Goal: Information Seeking & Learning: Learn about a topic

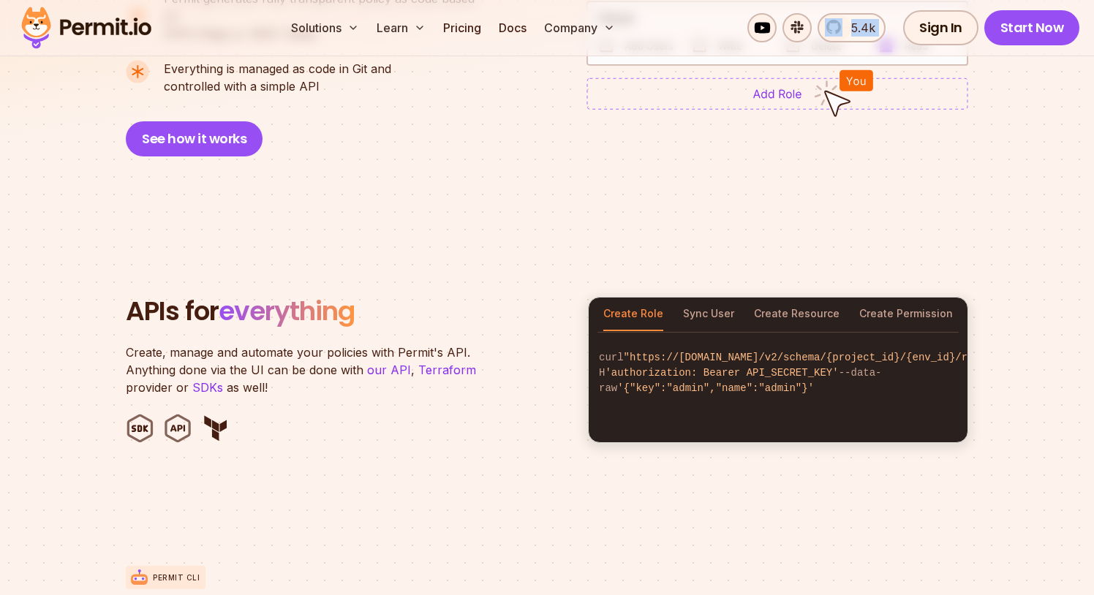
scroll to position [1311, 0]
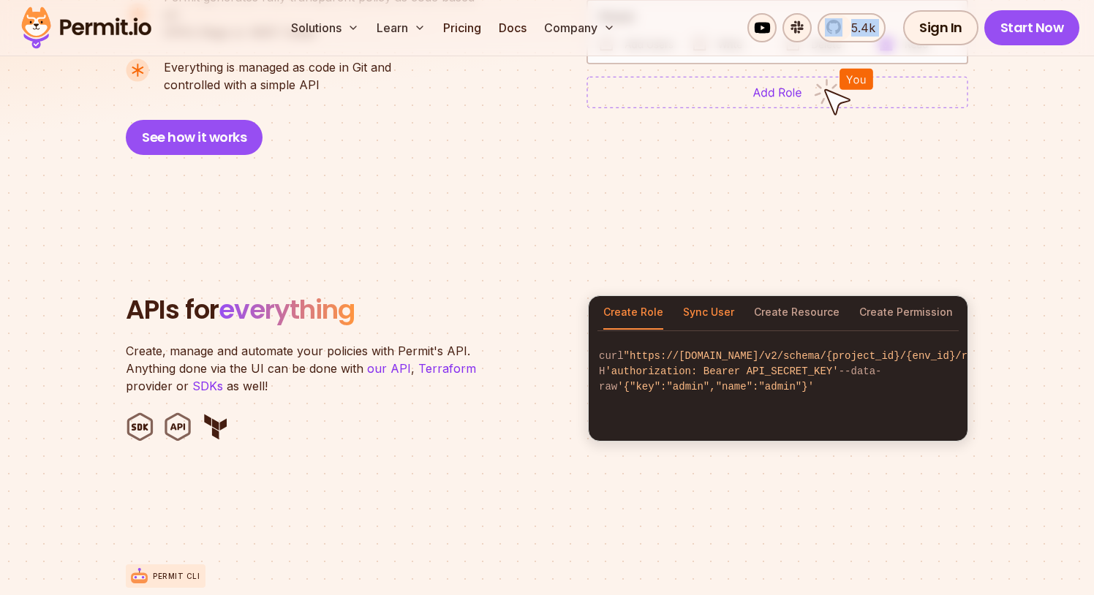
click at [718, 296] on button "Sync User" at bounding box center [708, 313] width 51 height 34
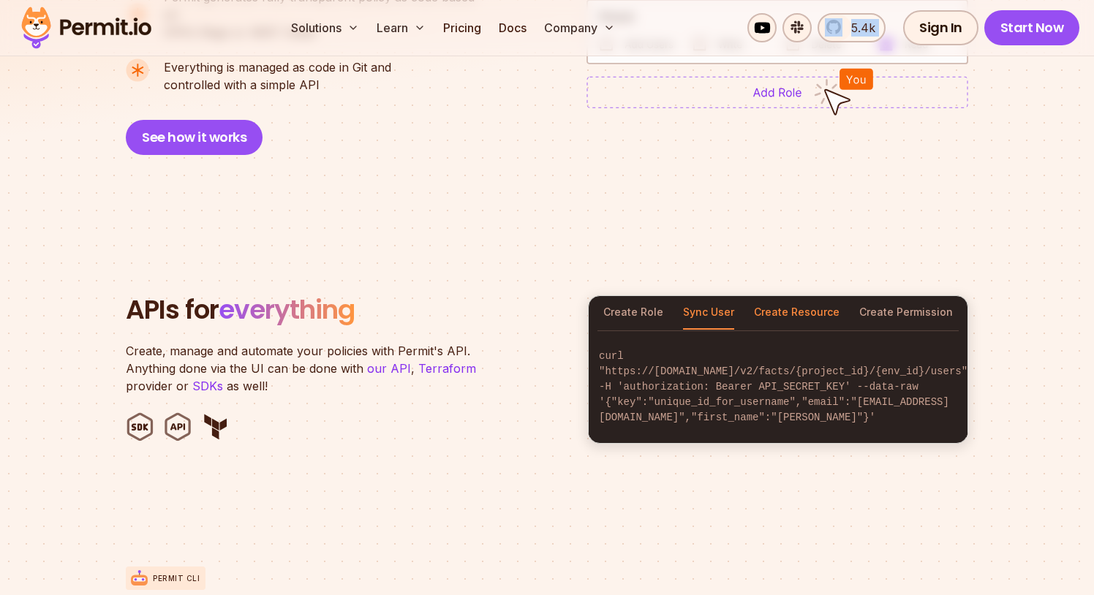
click at [791, 297] on button "Create Resource" at bounding box center [797, 313] width 86 height 34
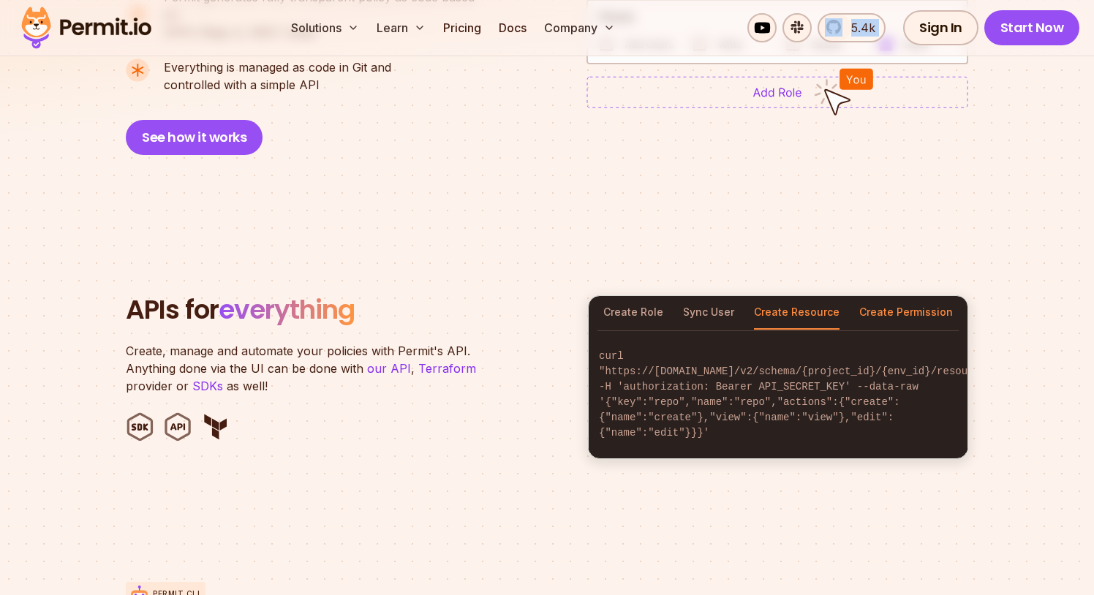
click at [871, 296] on button "Create Permission" at bounding box center [906, 313] width 94 height 34
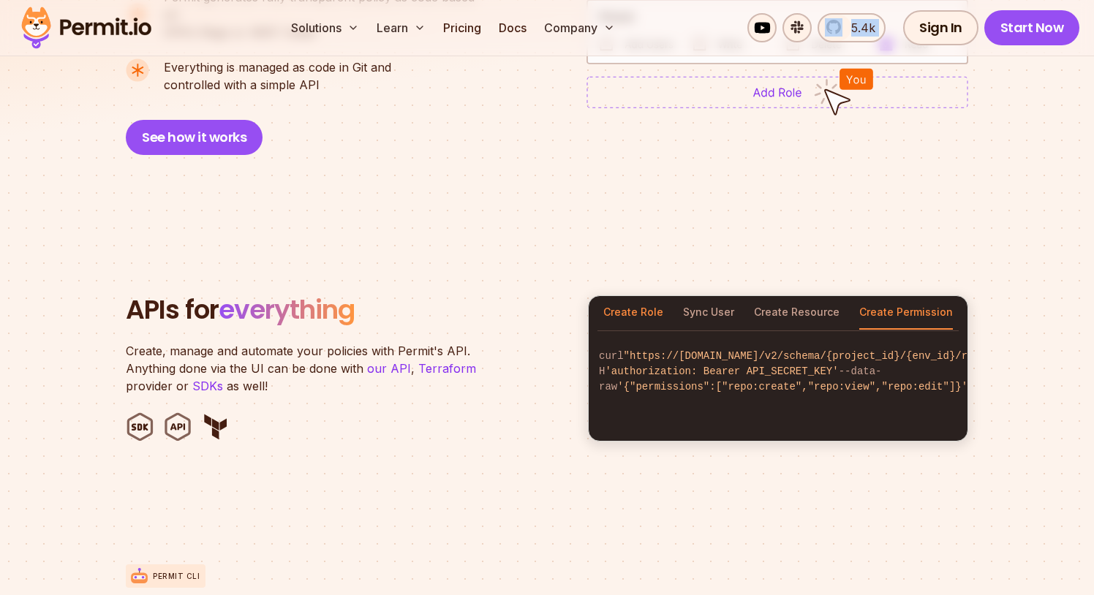
click at [644, 297] on button "Create Role" at bounding box center [633, 313] width 60 height 34
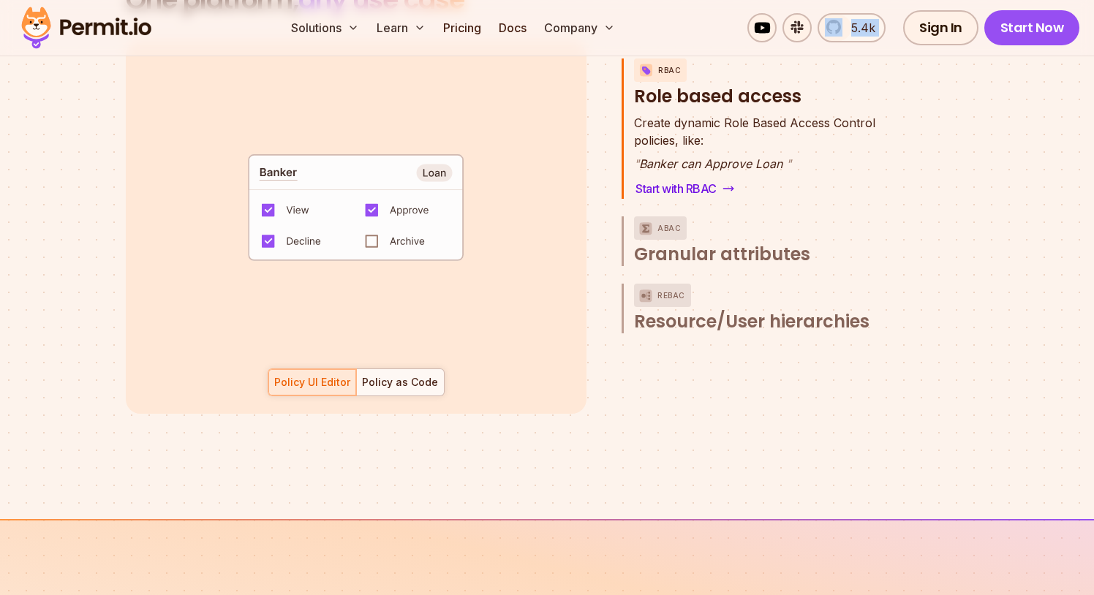
scroll to position [2198, 0]
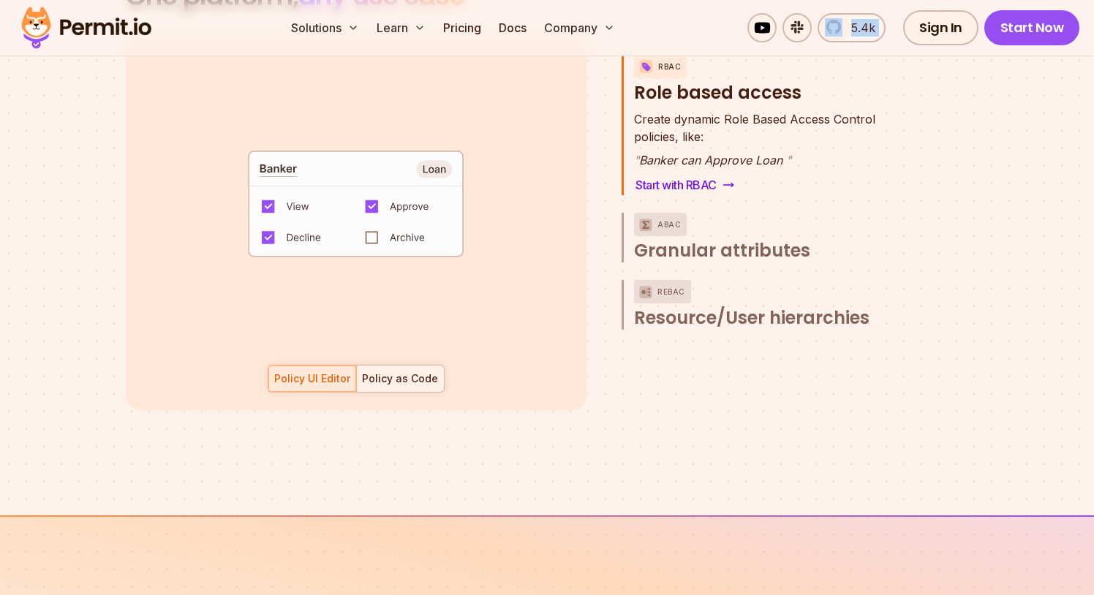
click at [383, 372] on div "Policy as Code" at bounding box center [400, 379] width 76 height 15
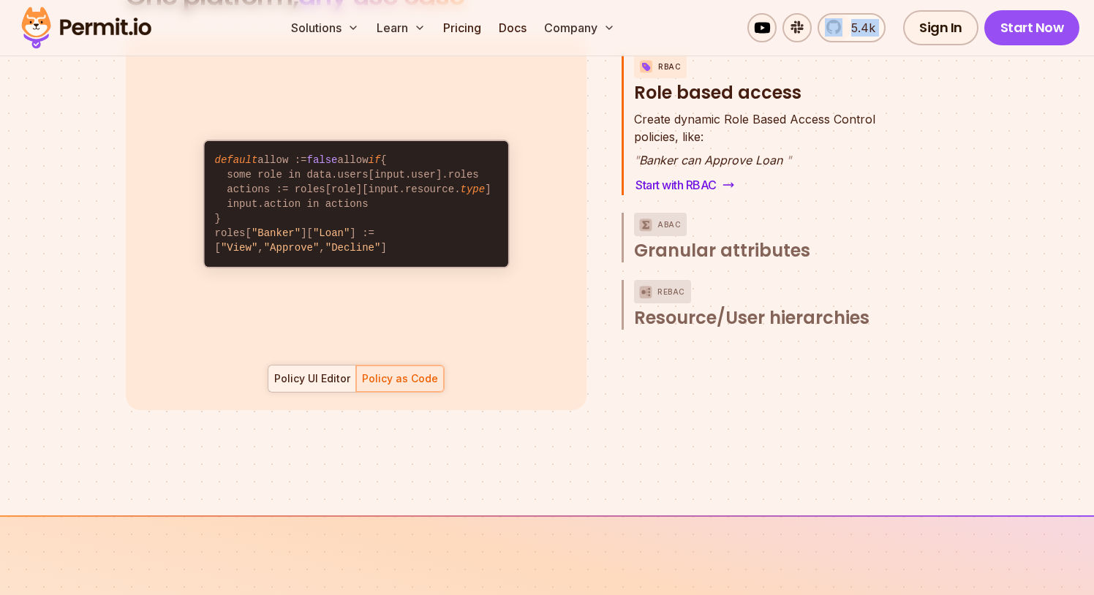
click at [328, 372] on div "Policy UI Editor" at bounding box center [312, 379] width 76 height 15
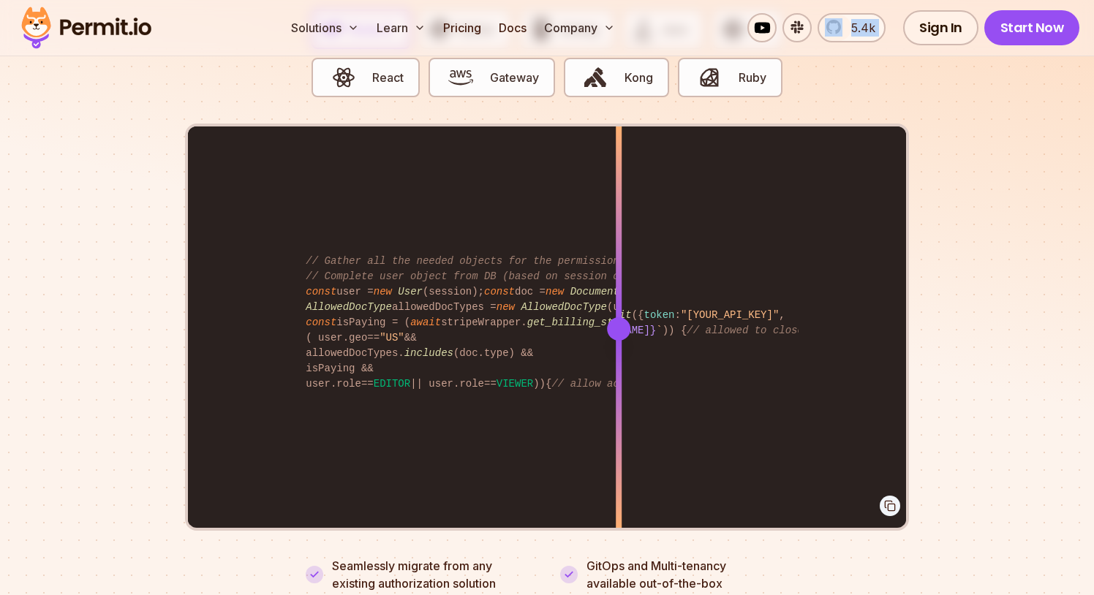
scroll to position [2969, 0]
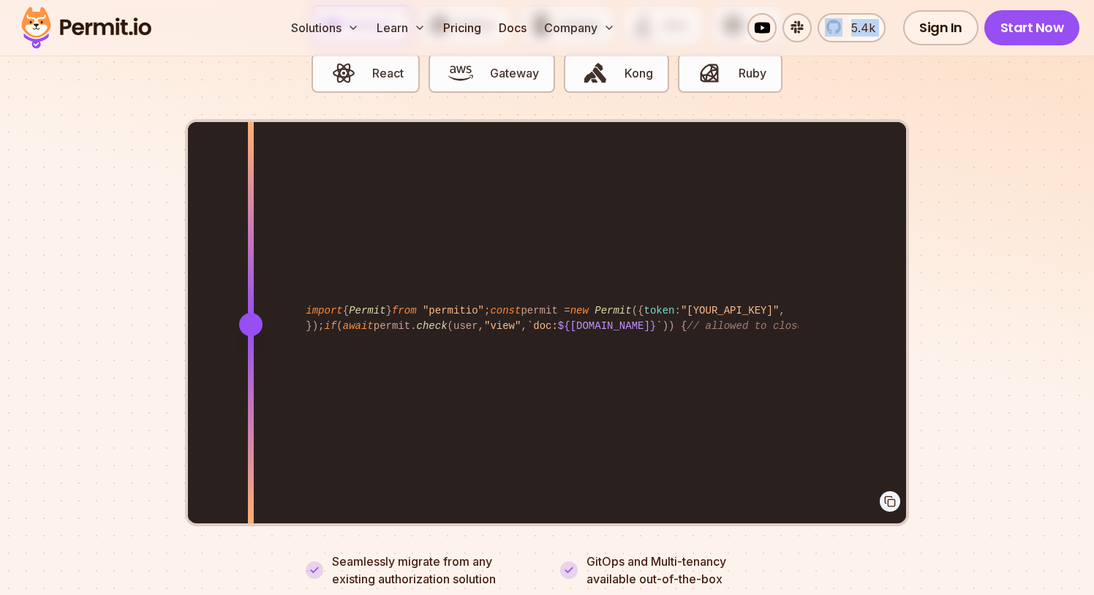
drag, startPoint x: 620, startPoint y: 315, endPoint x: 251, endPoint y: 450, distance: 393.1
click at [251, 450] on div at bounding box center [251, 324] width 6 height 404
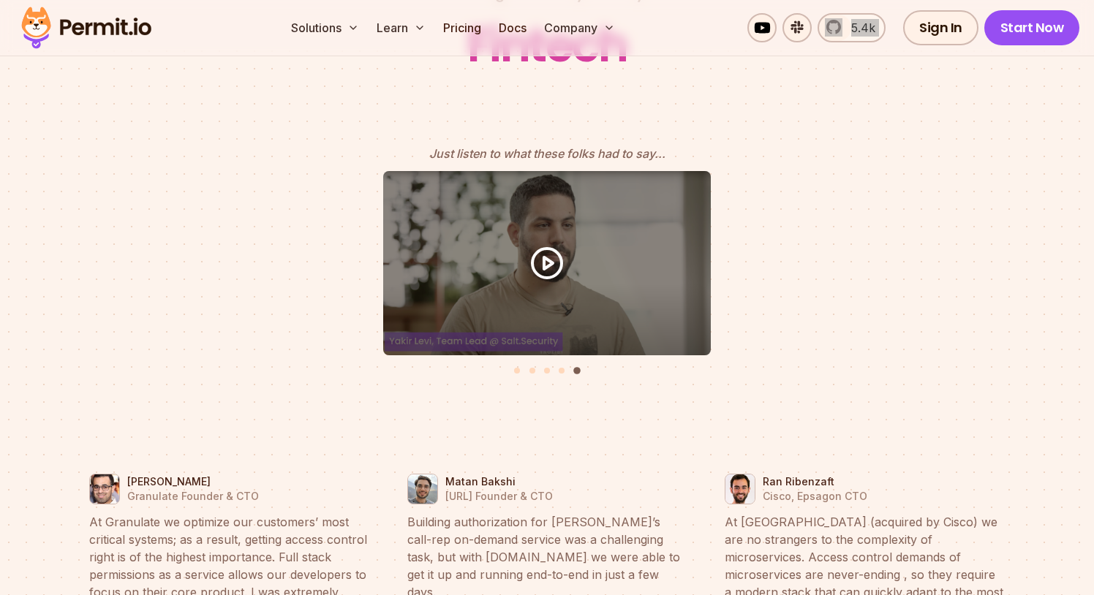
scroll to position [6670, 0]
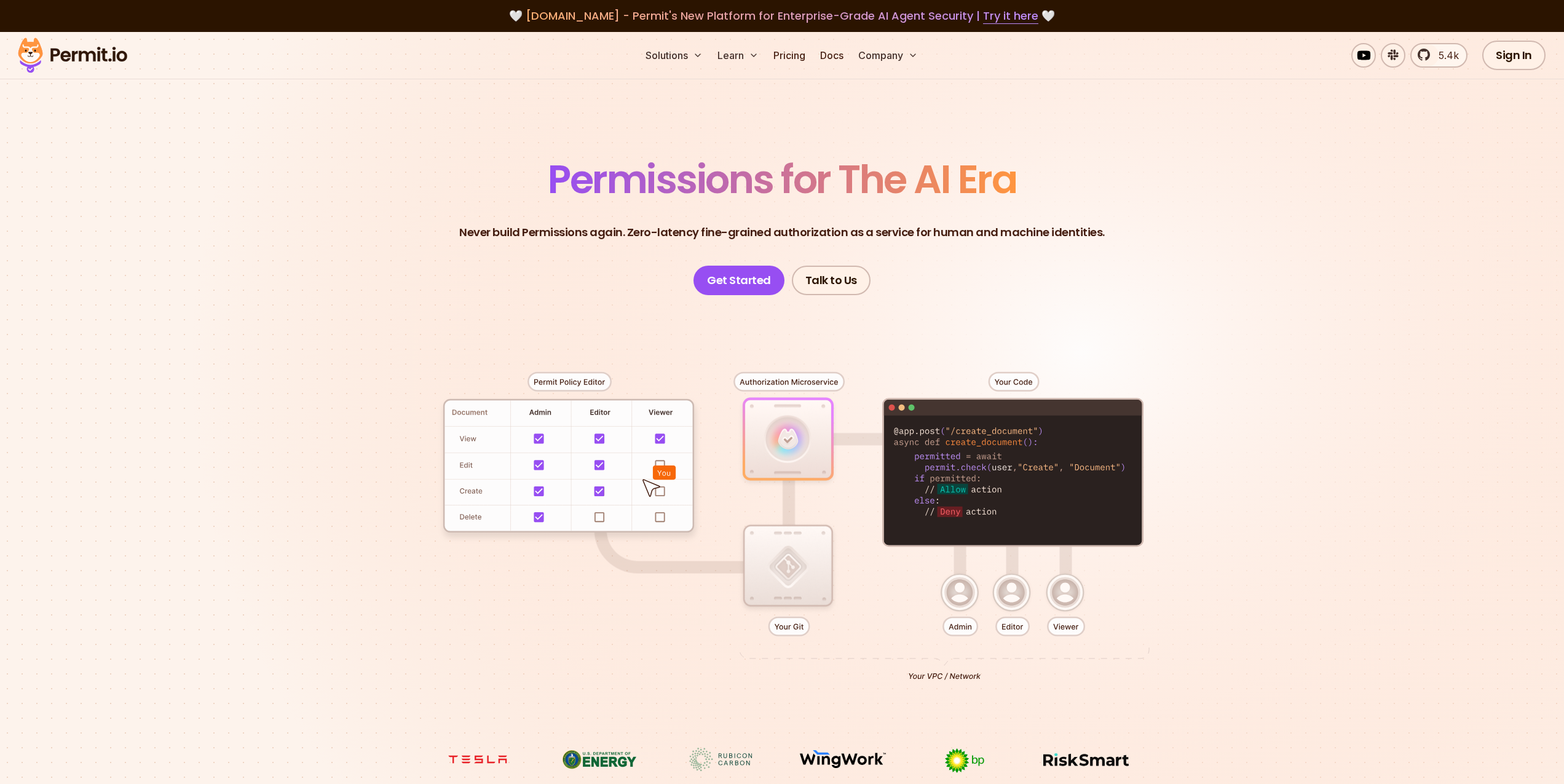
click at [1386, 307] on section "Permissions for The AI Era Never build Permissions again. Zero-latency fine-gra…" at bounding box center [782, 437] width 1564 height 811
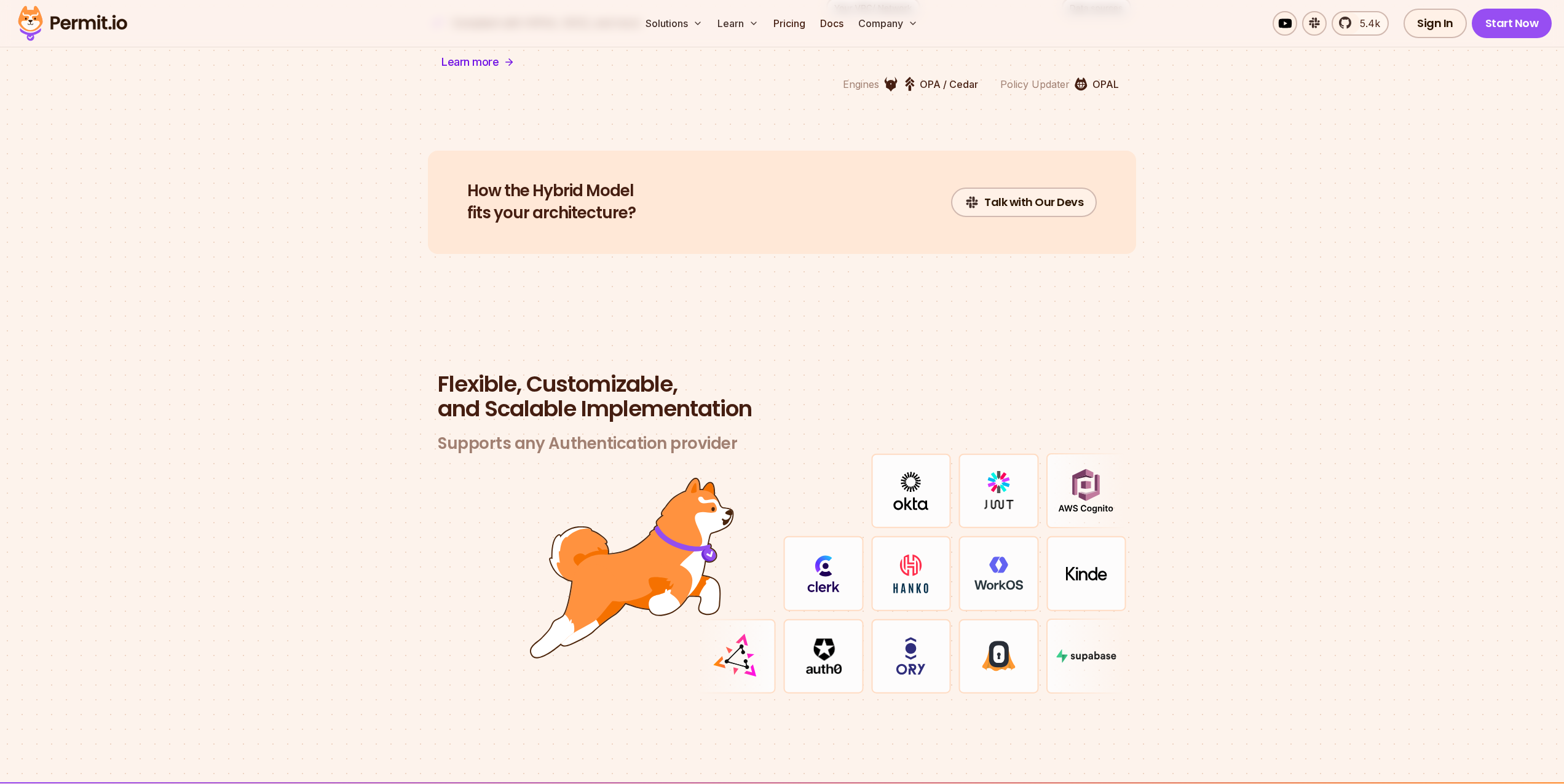
scroll to position [3312, 0]
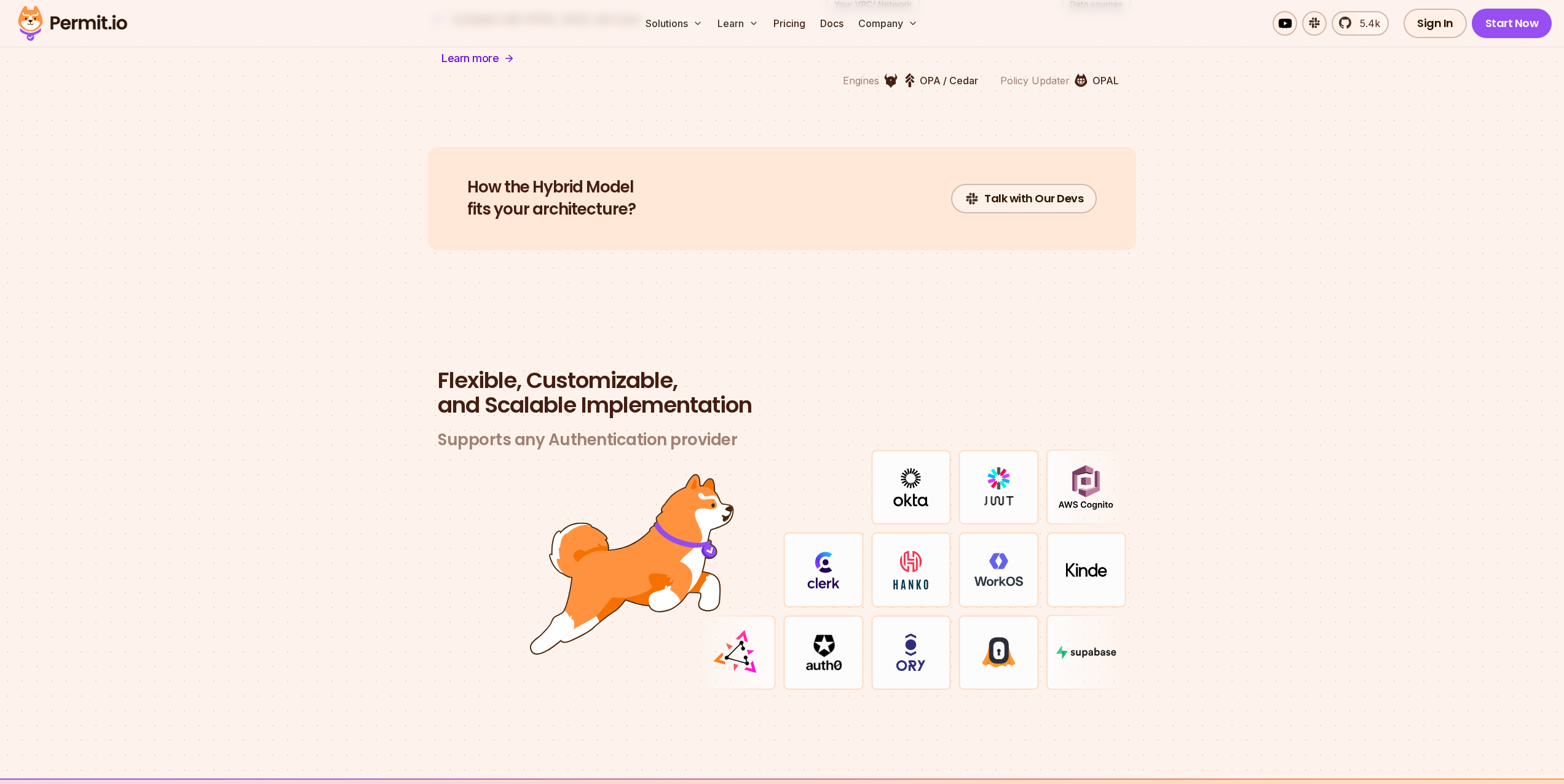
click at [598, 368] on span "Flexible, Customizable," at bounding box center [782, 380] width 688 height 24
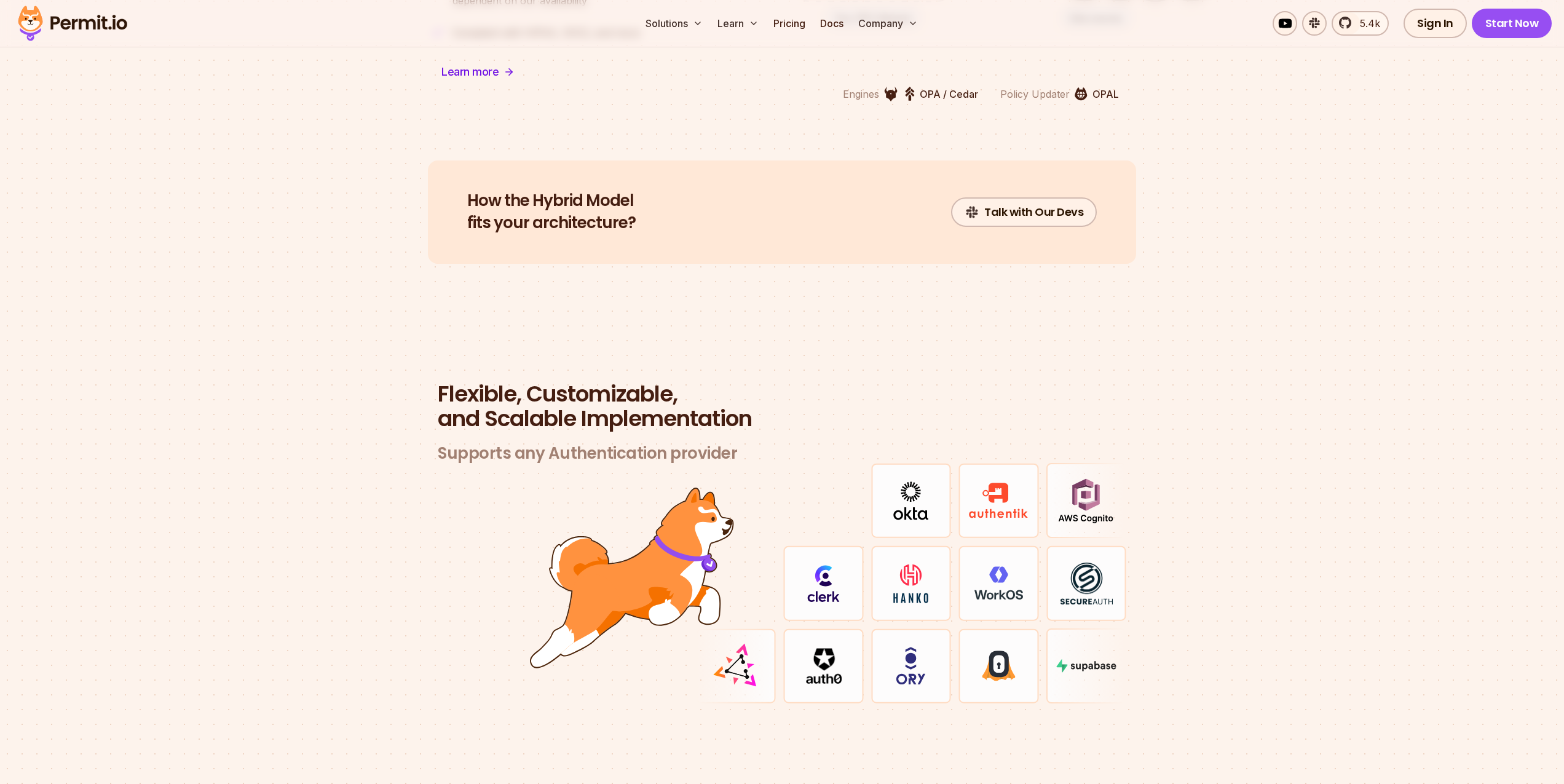
scroll to position [3296, 0]
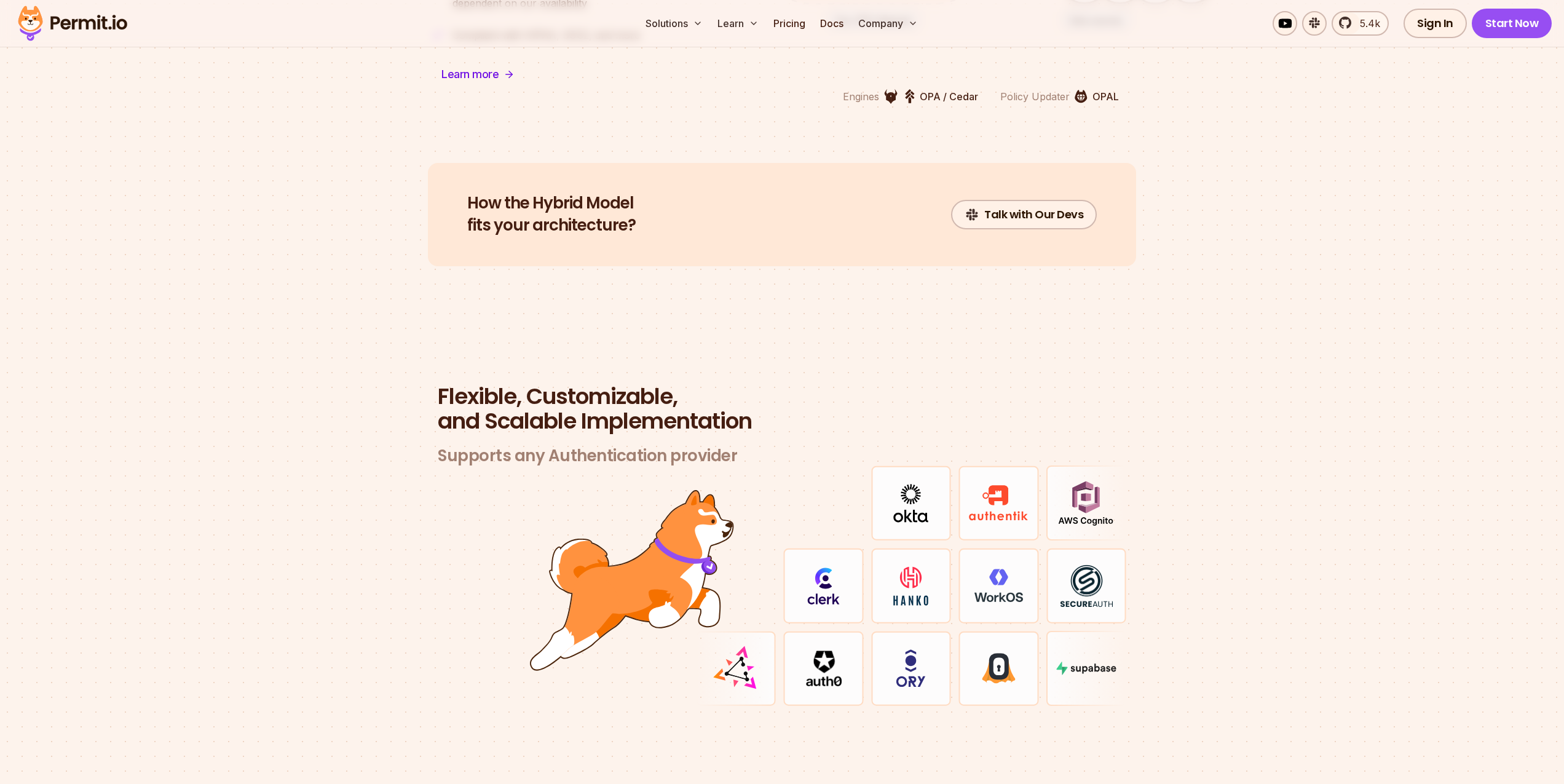
click at [1026, 485] on img at bounding box center [998, 502] width 60 height 36
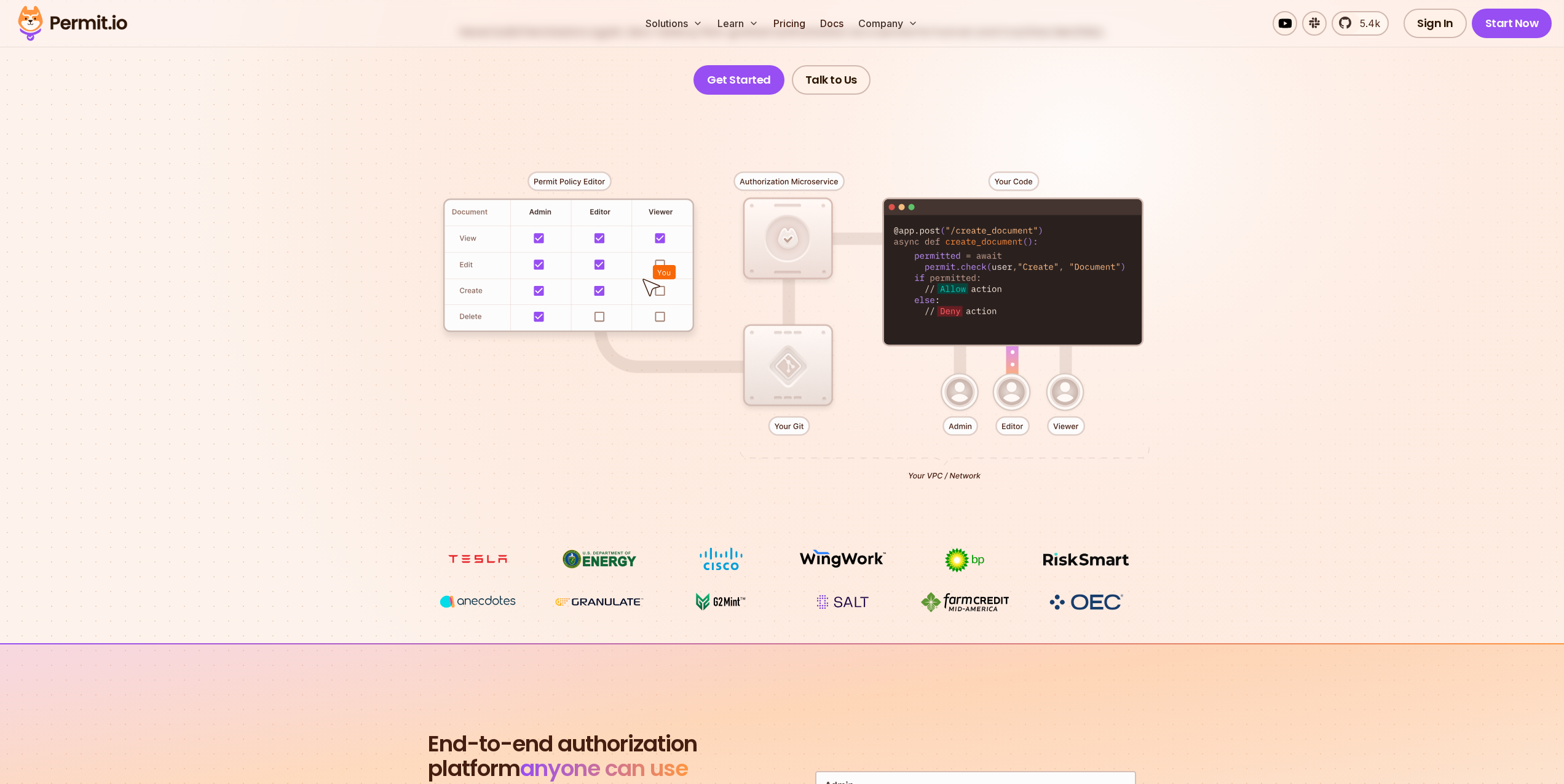
scroll to position [0, 0]
